Goal: Task Accomplishment & Management: Use online tool/utility

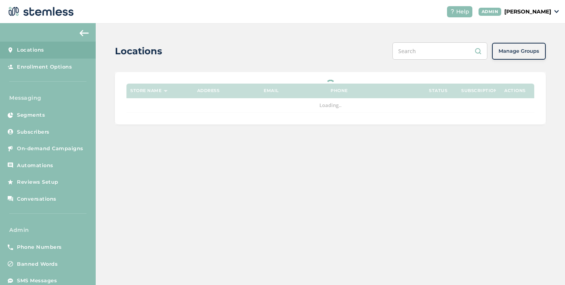
click at [511, 14] on p "[PERSON_NAME]" at bounding box center [528, 12] width 47 height 8
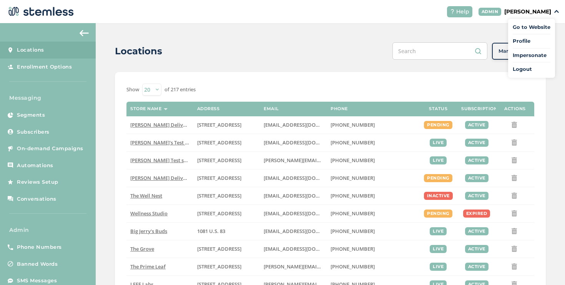
click at [527, 55] on span "Impersonate" at bounding box center [532, 56] width 38 height 8
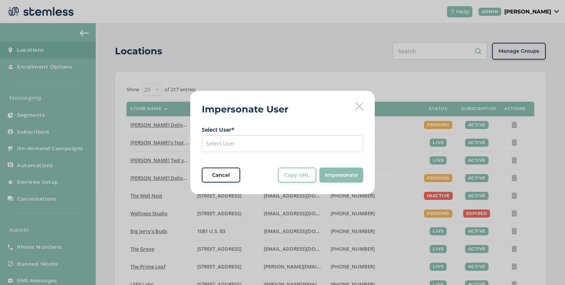
click at [218, 142] on span "Select User" at bounding box center [220, 143] width 29 height 7
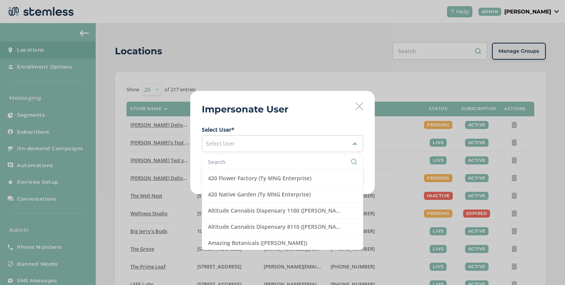
click at [221, 160] on input "text" at bounding box center [282, 162] width 149 height 8
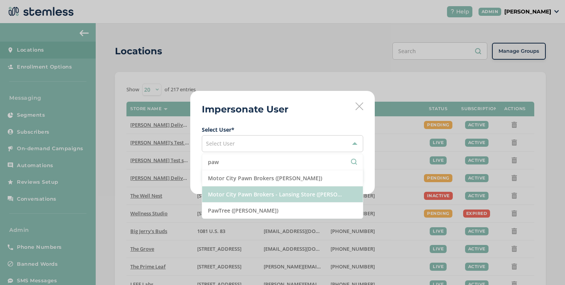
type input "paw"
click at [226, 195] on li "Motor City Pawn Brokers - Lansing Store ([PERSON_NAME])" at bounding box center [282, 194] width 161 height 16
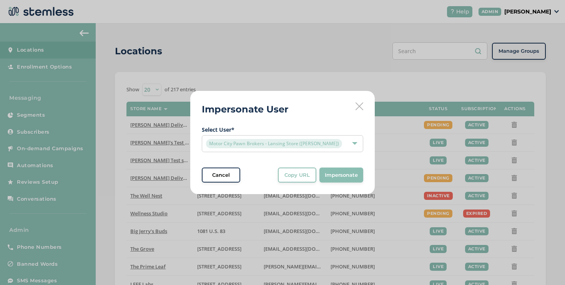
click at [221, 173] on span "Cancel" at bounding box center [221, 175] width 18 height 8
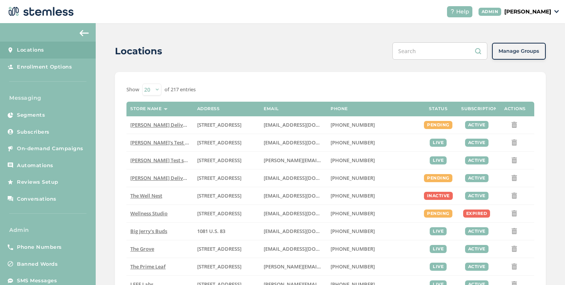
click at [518, 12] on p "[PERSON_NAME]" at bounding box center [528, 12] width 47 height 8
click at [528, 49] on ul "Go to Website Profile Impersonate Logout" at bounding box center [531, 48] width 47 height 59
click at [524, 15] on p "[PERSON_NAME]" at bounding box center [528, 12] width 47 height 8
click at [526, 51] on ul "Go to Website Profile Impersonate Logout" at bounding box center [531, 48] width 47 height 59
click at [505, 14] on p "[PERSON_NAME]" at bounding box center [528, 12] width 47 height 8
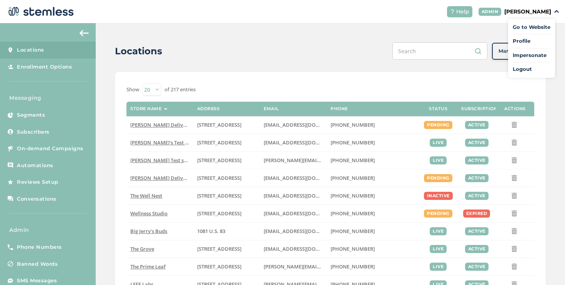
click at [513, 52] on ul "Go to Website Profile Impersonate Logout" at bounding box center [531, 48] width 47 height 59
click at [522, 13] on p "[PERSON_NAME]" at bounding box center [528, 12] width 47 height 8
click at [543, 54] on span "Impersonate" at bounding box center [532, 56] width 38 height 8
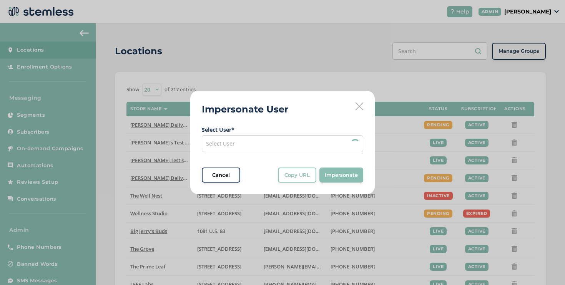
click at [305, 150] on div "Select User" at bounding box center [283, 143] width 162 height 17
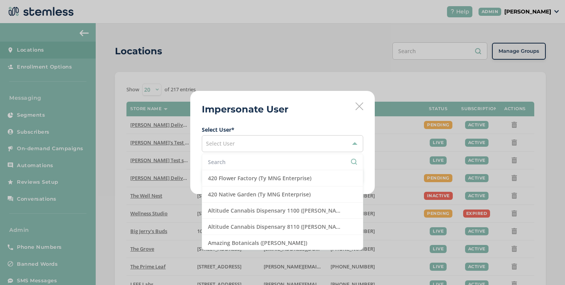
click at [240, 164] on input "text" at bounding box center [282, 162] width 149 height 8
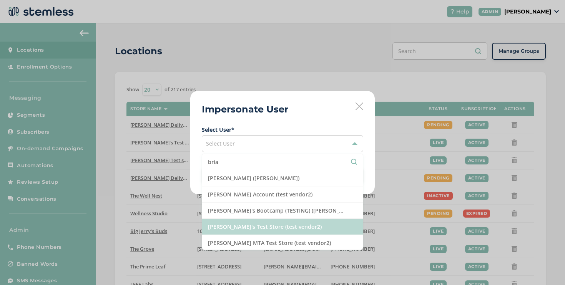
type input "bria"
click at [253, 219] on li "[PERSON_NAME]'s Test Store (test vendor2)" at bounding box center [282, 226] width 161 height 16
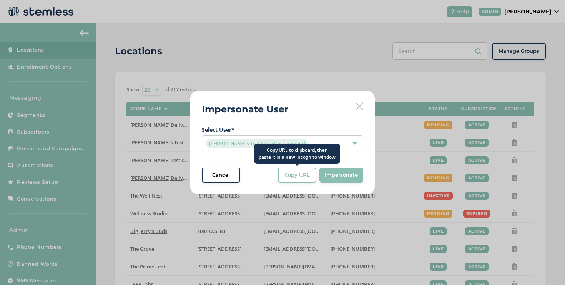
click at [294, 179] on button "Copy URL" at bounding box center [297, 174] width 38 height 15
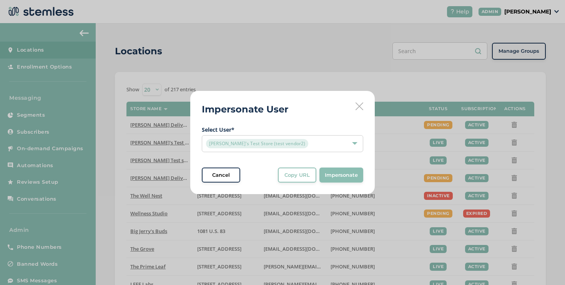
click at [357, 108] on icon at bounding box center [360, 106] width 8 height 8
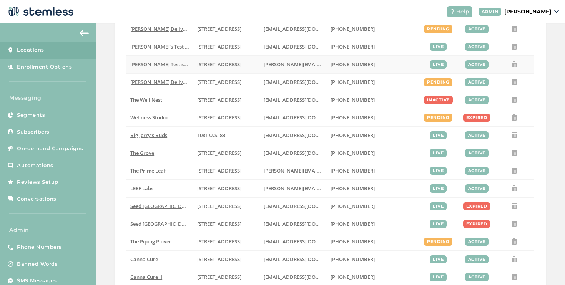
scroll to position [238, 0]
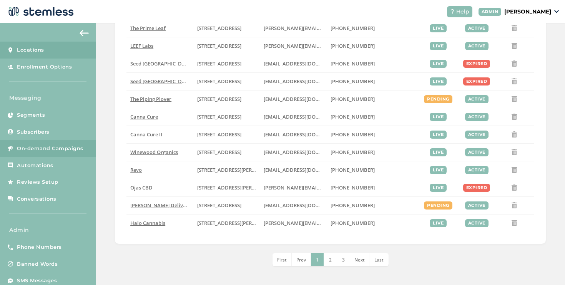
click at [64, 147] on span "On-demand Campaigns" at bounding box center [50, 149] width 67 height 8
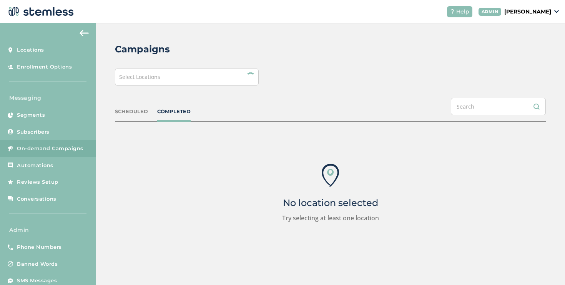
click at [181, 86] on div "Campaigns Select Locations SCHEDULED COMPLETED No location selected Try selecti…" at bounding box center [331, 153] width 470 height 260
click at [174, 79] on div "Select Locations" at bounding box center [187, 76] width 144 height 17
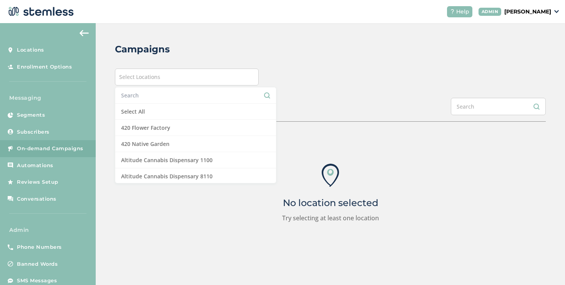
click at [141, 101] on li at bounding box center [195, 95] width 161 height 16
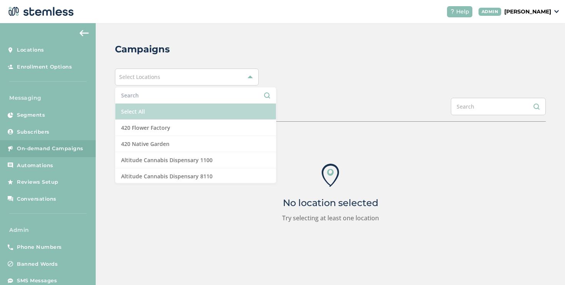
click at [139, 107] on li "Select All" at bounding box center [195, 111] width 161 height 16
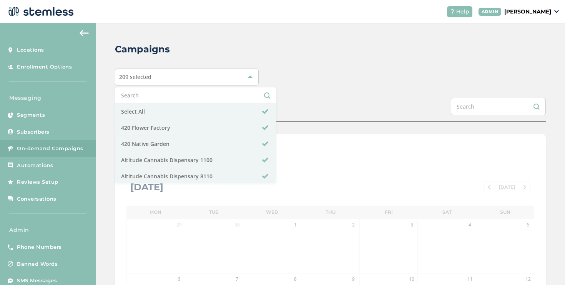
click at [327, 101] on div "SCHEDULED COMPLETED" at bounding box center [330, 110] width 431 height 24
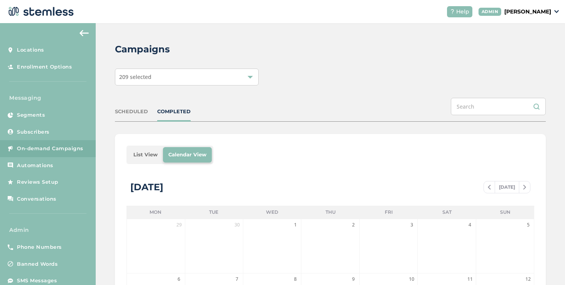
click at [134, 153] on li "List View" at bounding box center [145, 154] width 35 height 15
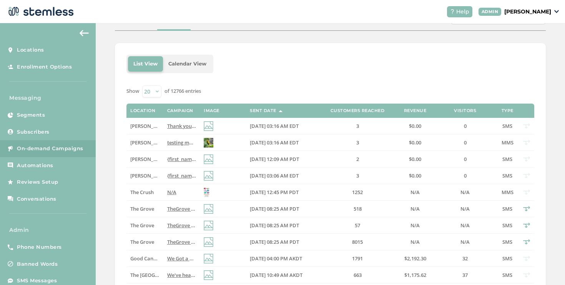
scroll to position [92, 0]
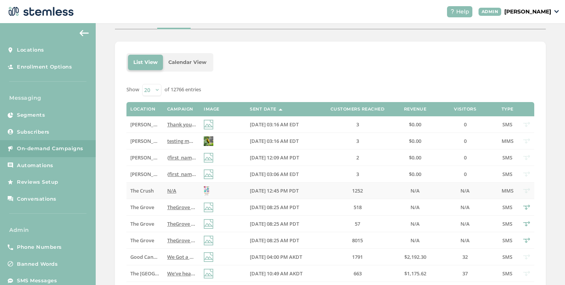
click at [167, 190] on span "N/A" at bounding box center [171, 190] width 9 height 7
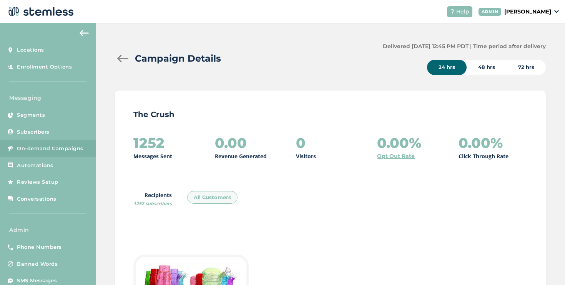
click at [127, 58] on div at bounding box center [122, 59] width 15 height 8
